Goal: Go to known website: Access a specific website the user already knows

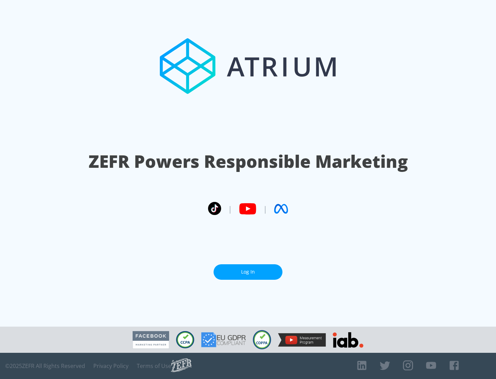
click at [248, 269] on link "Log In" at bounding box center [248, 271] width 69 height 15
